Goal: Task Accomplishment & Management: Use online tool/utility

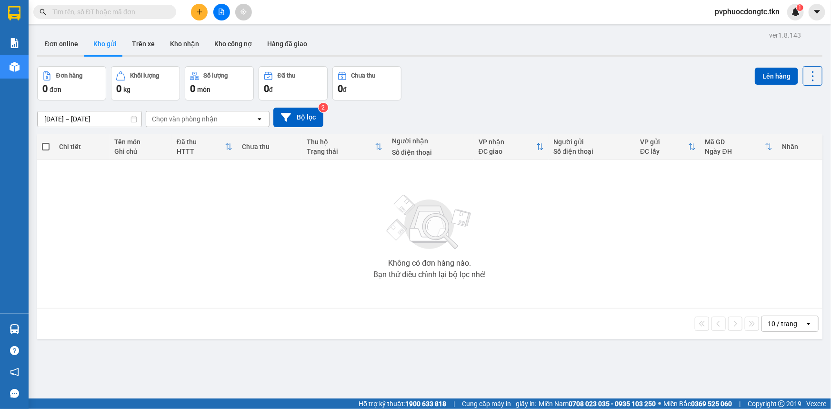
click at [201, 16] on button at bounding box center [199, 12] width 17 height 17
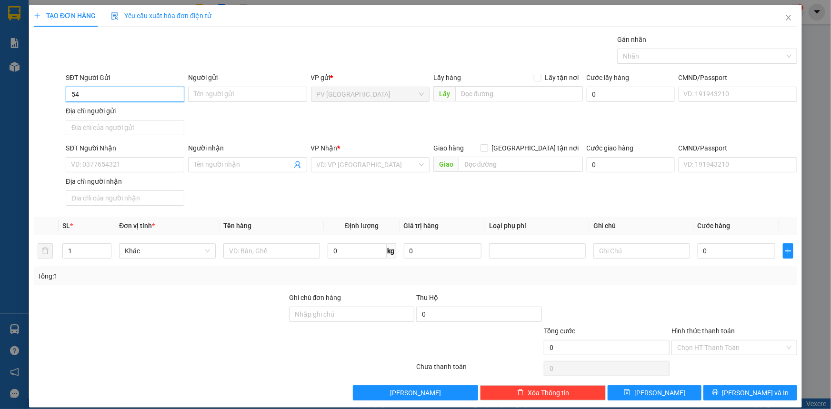
type input "5"
click at [123, 112] on div "0933629648 - TÀI" at bounding box center [124, 113] width 106 height 10
type input "0933629648"
type input "TÀI"
type input "0327270667"
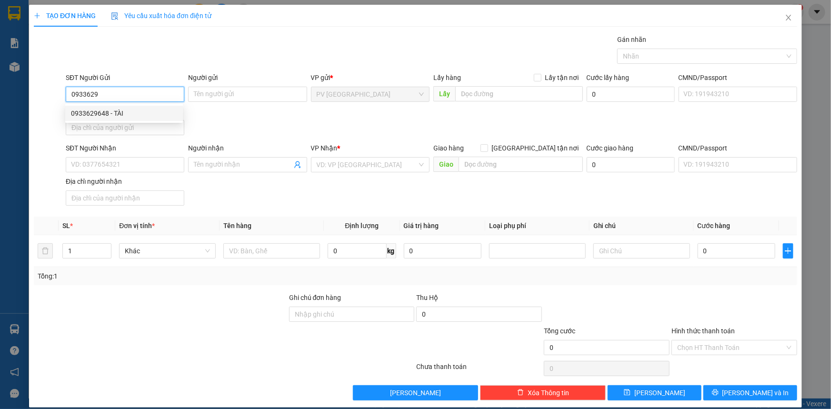
type input "việt"
type input "20.000"
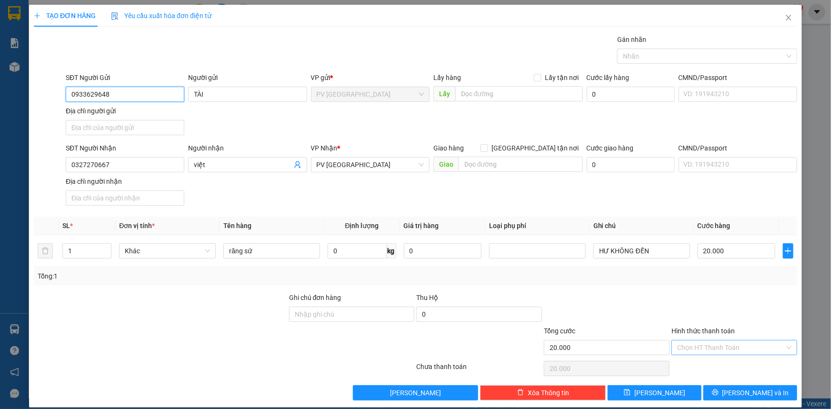
type input "0933629648"
click at [705, 349] on input "Hình thức thanh toán" at bounding box center [731, 347] width 108 height 14
click at [708, 370] on div "Tại văn phòng" at bounding box center [728, 365] width 113 height 10
type input "0"
click at [718, 390] on icon "printer" at bounding box center [715, 393] width 6 height 6
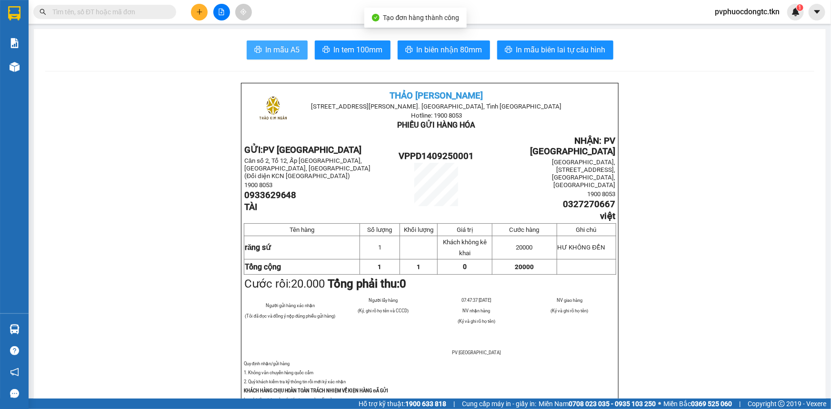
click at [267, 53] on span "In mẫu A5" at bounding box center [283, 50] width 34 height 12
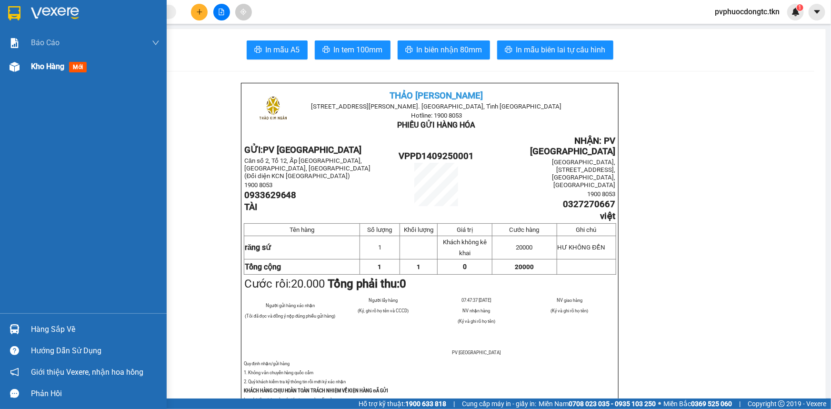
click at [61, 72] on div "Kho hàng mới" at bounding box center [95, 67] width 129 height 24
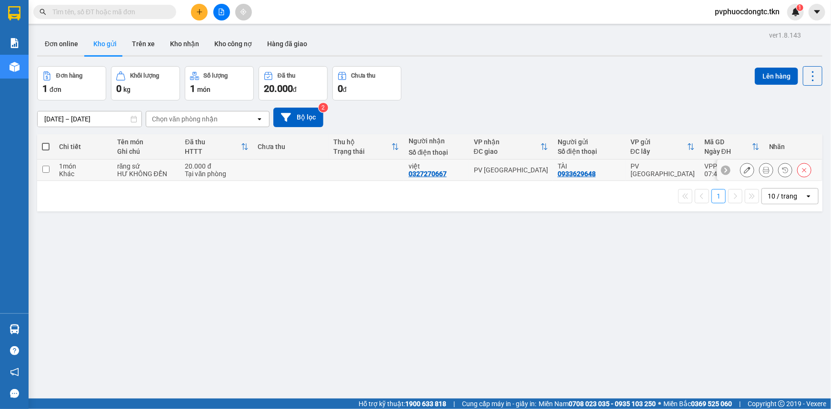
click at [223, 171] on div "Tại văn phòng" at bounding box center [216, 174] width 63 height 8
checkbox input "true"
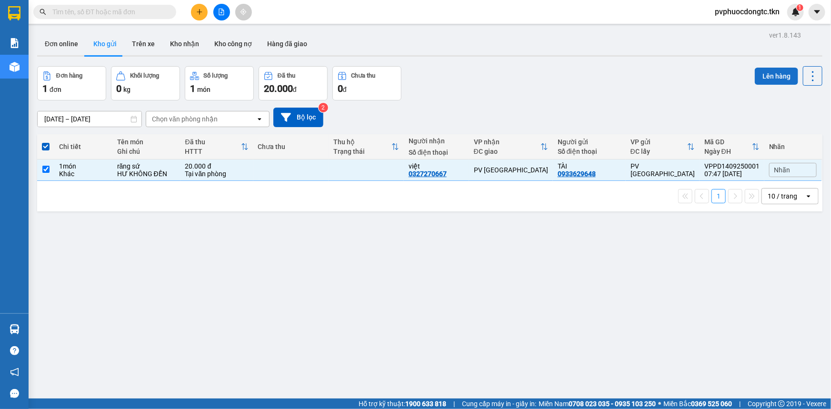
click at [782, 71] on button "Lên hàng" at bounding box center [776, 76] width 43 height 17
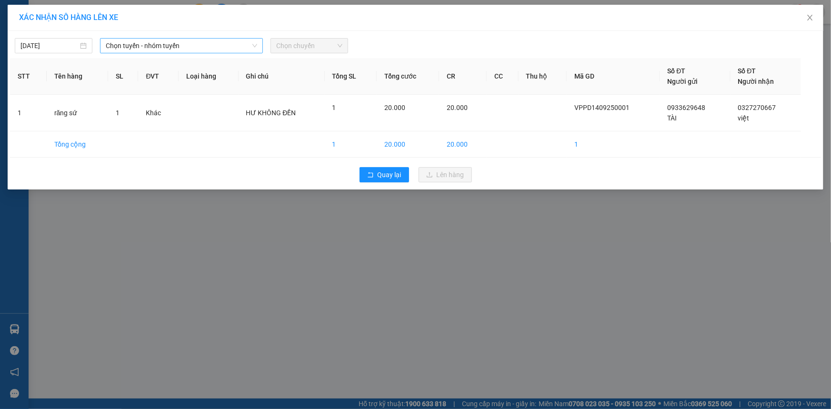
click at [141, 46] on span "Chọn tuyến - nhóm tuyến" at bounding box center [181, 46] width 151 height 14
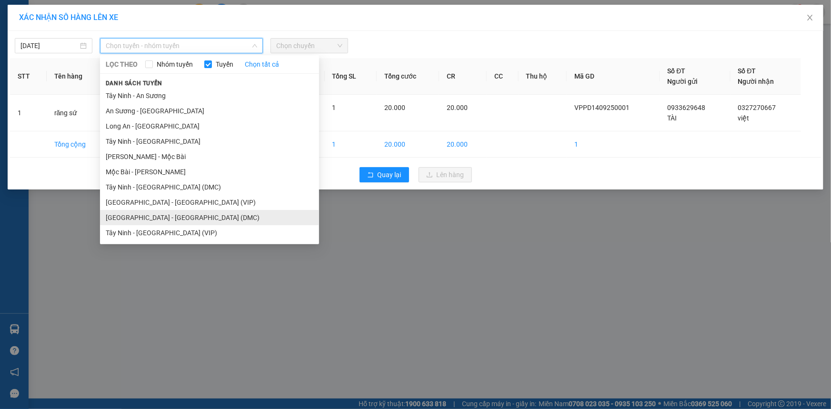
click at [179, 219] on li "[GEOGRAPHIC_DATA] - [GEOGRAPHIC_DATA] (DMC)" at bounding box center [209, 217] width 219 height 15
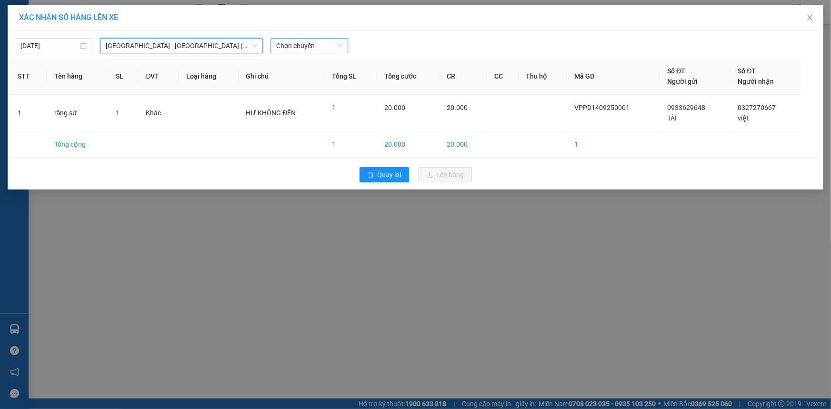
click at [295, 43] on span "Chọn chuyến" at bounding box center [309, 46] width 66 height 14
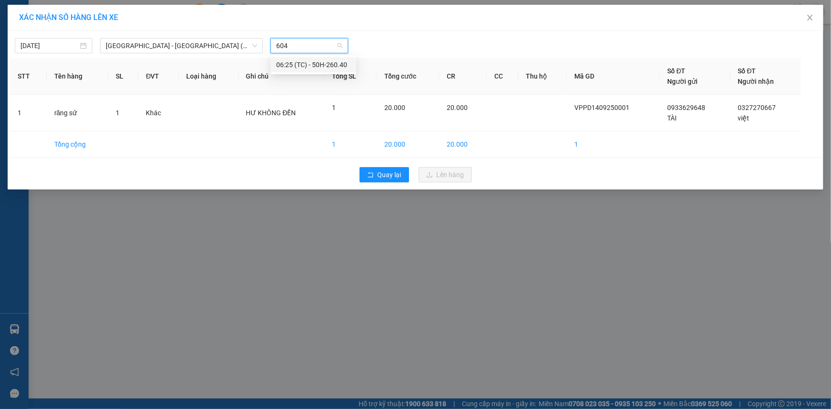
type input "6040"
click at [319, 70] on div "06:25 (TC) - 50H-260.40" at bounding box center [313, 64] width 86 height 15
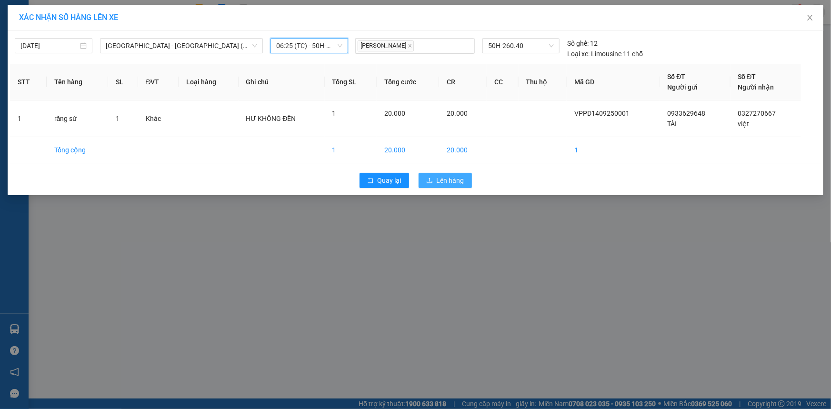
click at [438, 184] on span "Lên hàng" at bounding box center [451, 180] width 28 height 10
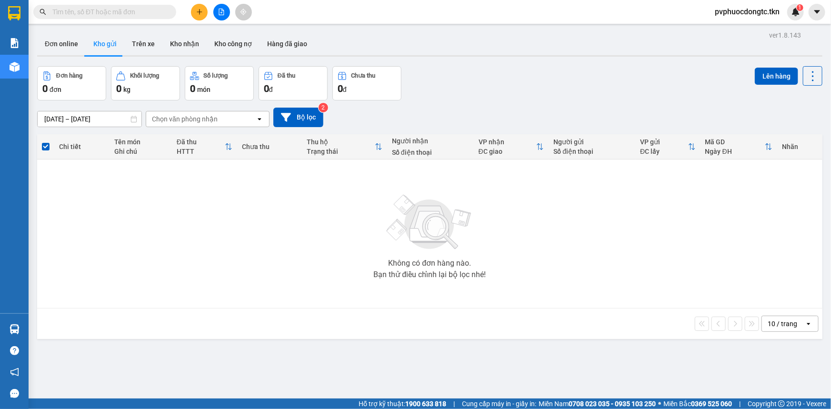
click at [125, 195] on div "Không có đơn hàng nào. Bạn thử điều chỉnh lại bộ lọc nhé!" at bounding box center [430, 233] width 776 height 143
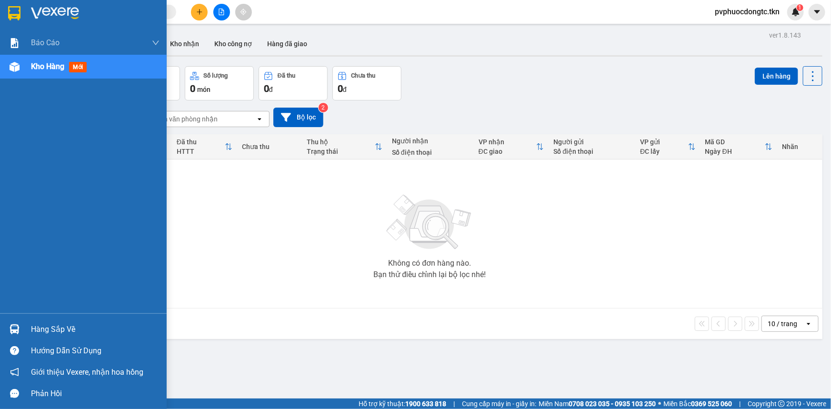
click at [43, 327] on div "Hàng sắp về" at bounding box center [95, 329] width 129 height 14
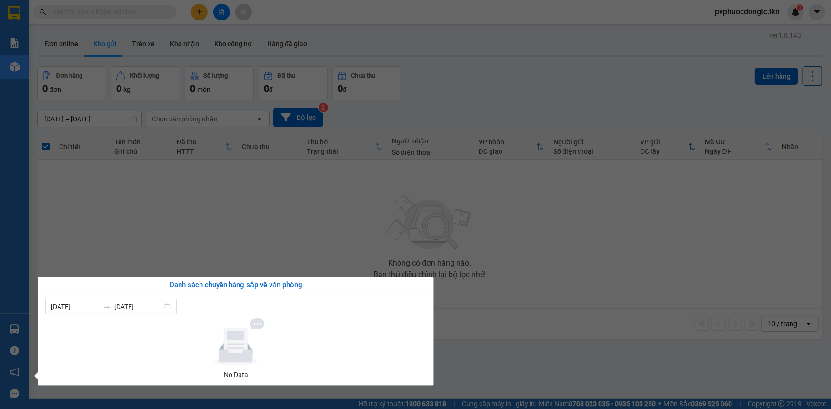
click at [230, 211] on section "Kết quả tìm kiếm ( 0 ) Bộ lọc No Data pvphuocdongtc.tkn 1 Báo cáo Mẫu 1: Báo cá…" at bounding box center [415, 204] width 831 height 409
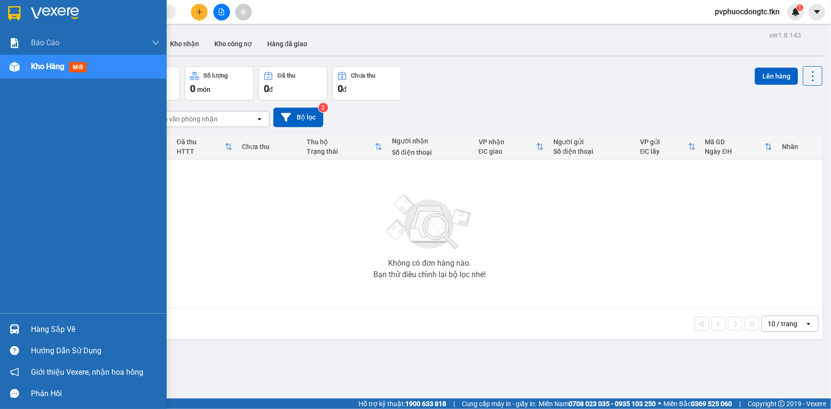
click at [62, 325] on div "Hàng sắp về" at bounding box center [95, 329] width 129 height 14
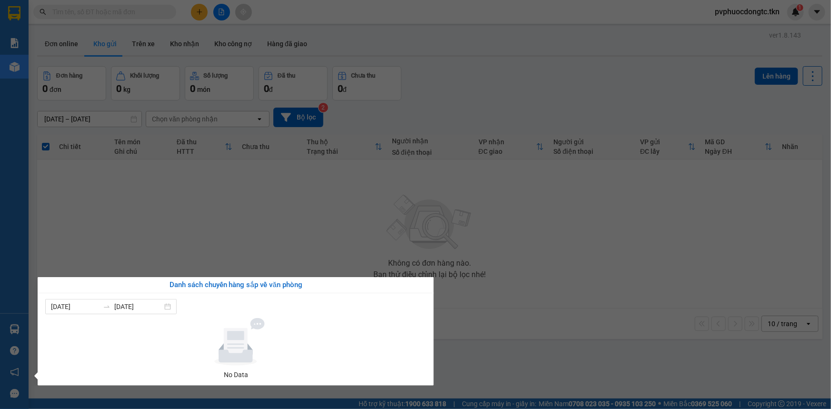
click at [209, 214] on section "Kết quả tìm kiếm ( 0 ) Bộ lọc No Data pvphuocdongtc.tkn 1 Báo cáo Mẫu 1: Báo cá…" at bounding box center [415, 204] width 831 height 409
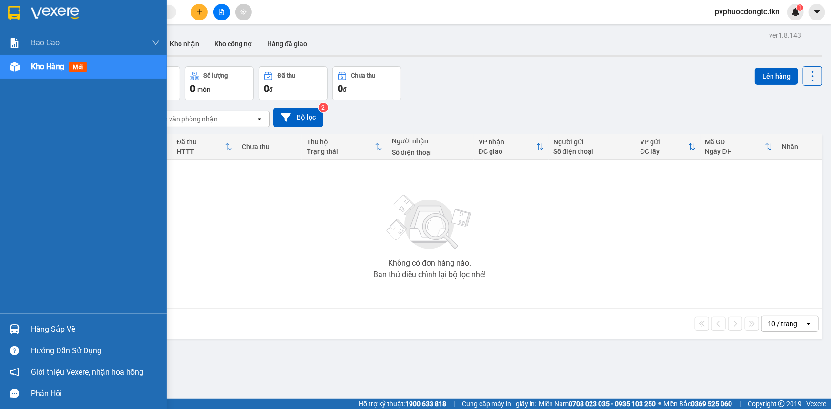
click at [46, 324] on div "Hàng sắp về" at bounding box center [95, 329] width 129 height 14
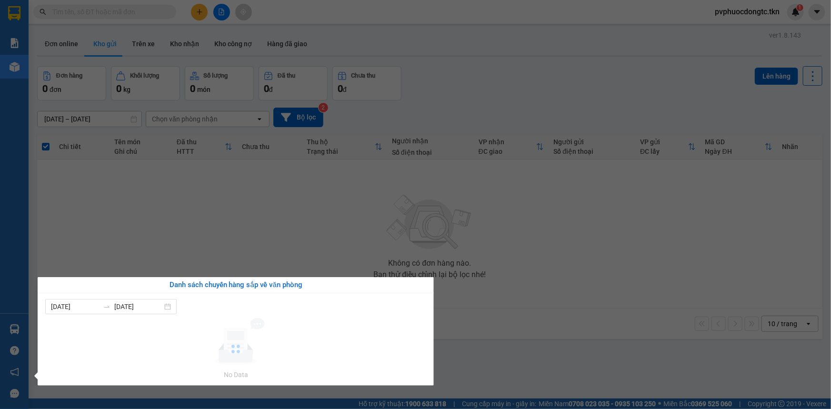
click at [202, 223] on section "Kết quả tìm kiếm ( 0 ) Bộ lọc No Data pvphuocdongtc.tkn 1 Báo cáo Mẫu 1: Báo cá…" at bounding box center [415, 204] width 831 height 409
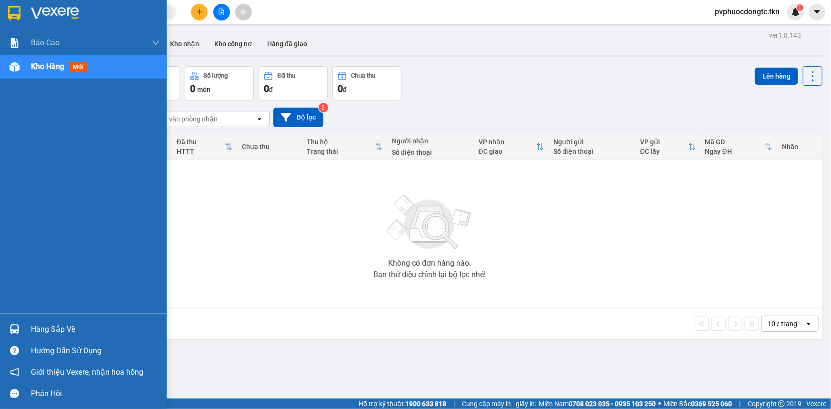
click at [40, 325] on div "Hàng sắp về" at bounding box center [95, 329] width 129 height 14
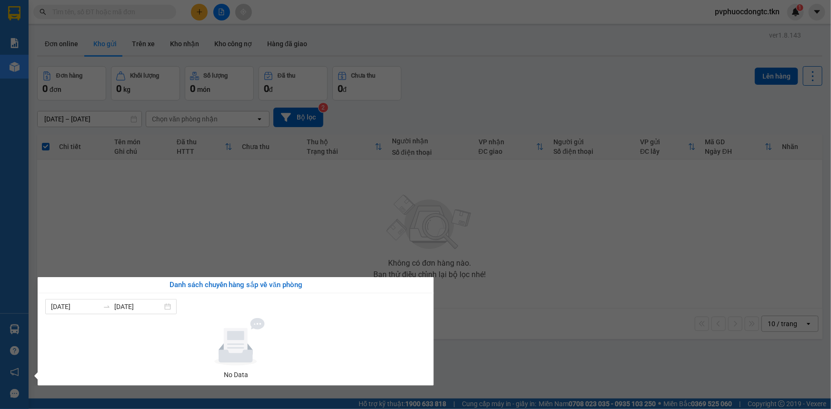
click at [96, 224] on section "Kết quả tìm kiếm ( 0 ) Bộ lọc No Data pvphuocdongtc.tkn 1 Báo cáo Mẫu 1: Báo cá…" at bounding box center [415, 204] width 831 height 409
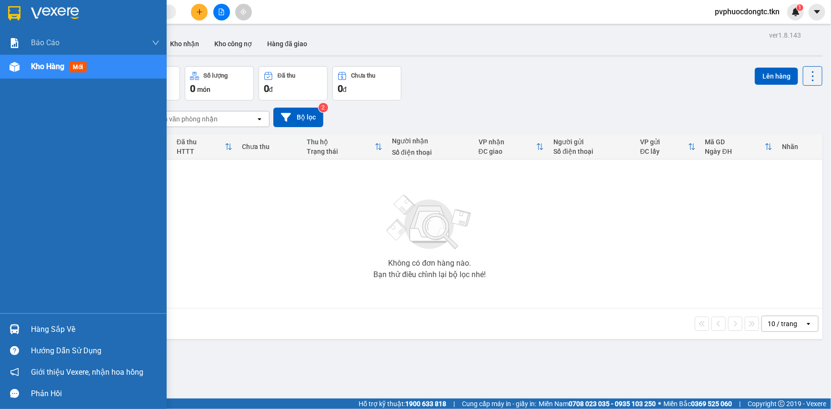
click at [31, 323] on div "Hàng sắp về" at bounding box center [95, 329] width 129 height 14
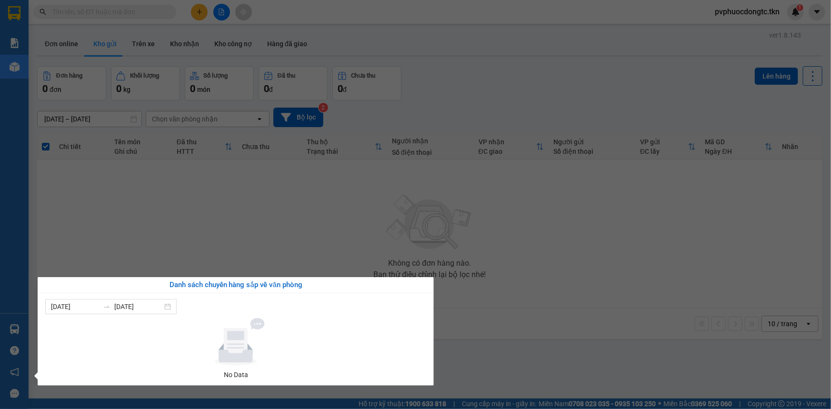
click at [155, 227] on section "Kết quả tìm kiếm ( 0 ) Bộ lọc No Data pvphuocdongtc.tkn 1 Báo cáo Mẫu 1: Báo cá…" at bounding box center [415, 204] width 831 height 409
